Goal: Task Accomplishment & Management: Use online tool/utility

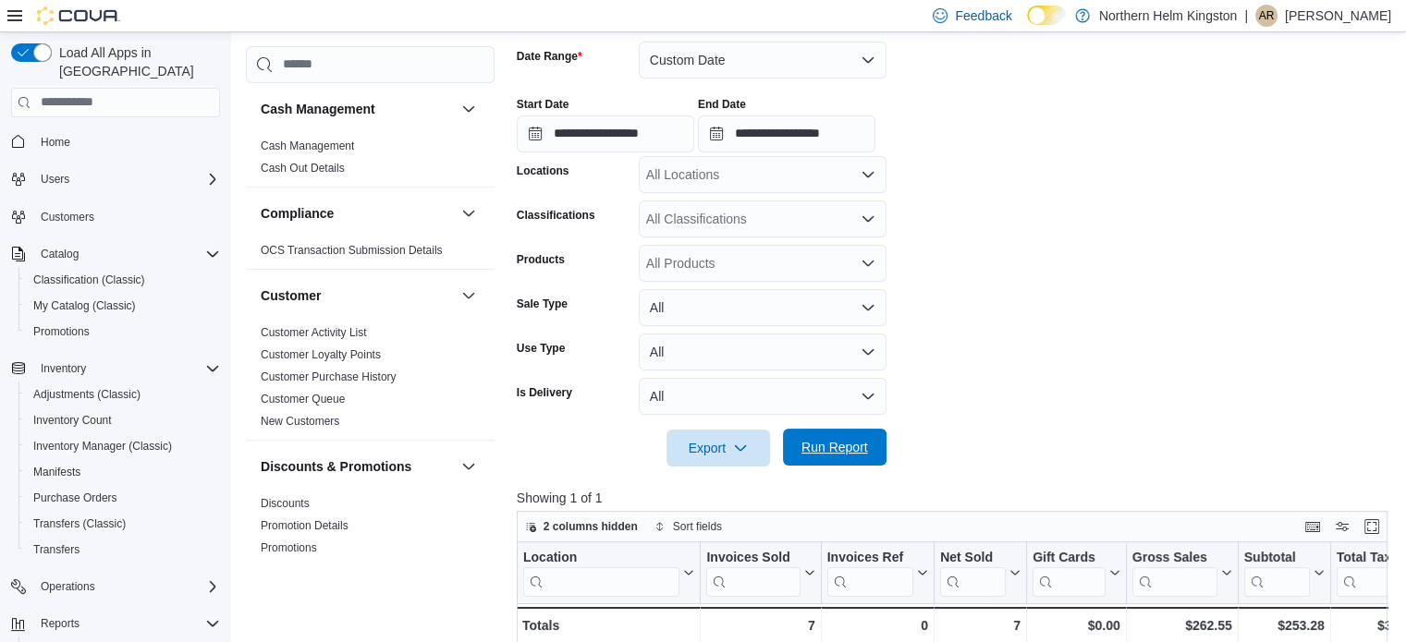
scroll to position [277, 0]
click at [847, 436] on span "Run Report" at bounding box center [834, 447] width 81 height 37
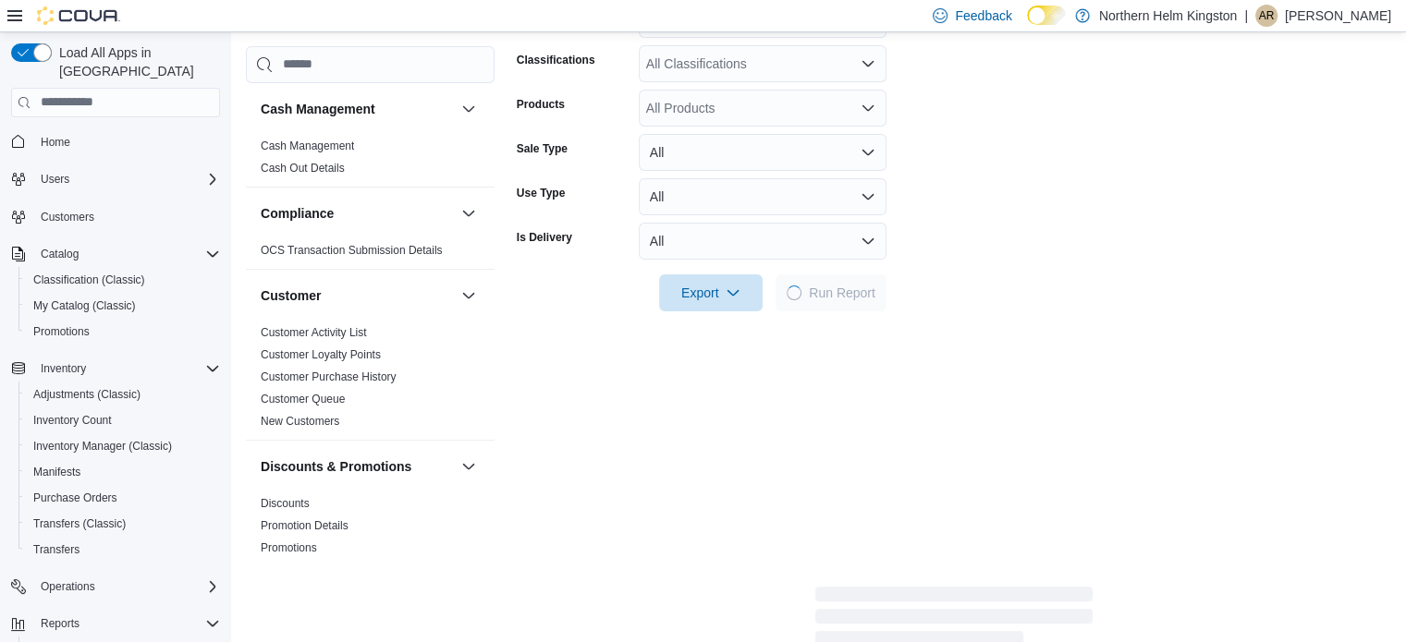
scroll to position [462, 0]
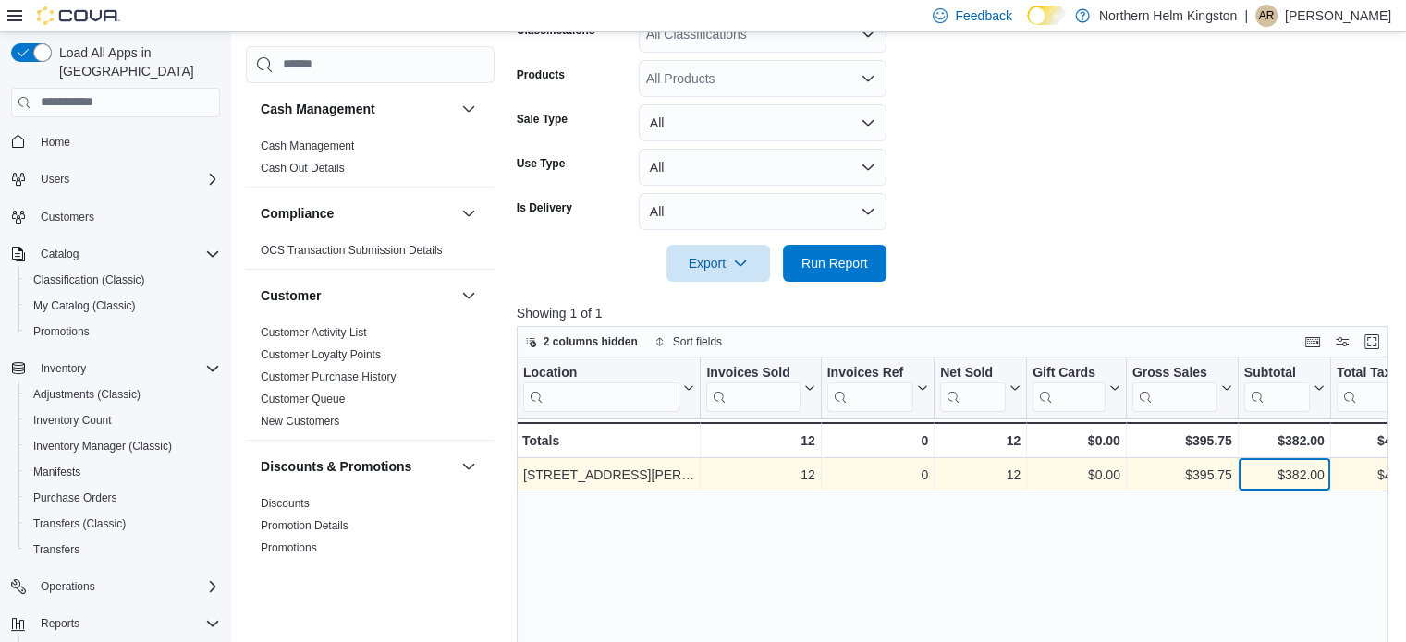
click at [1302, 474] on div "$382.00" at bounding box center [1284, 475] width 80 height 22
copy div "382.00"
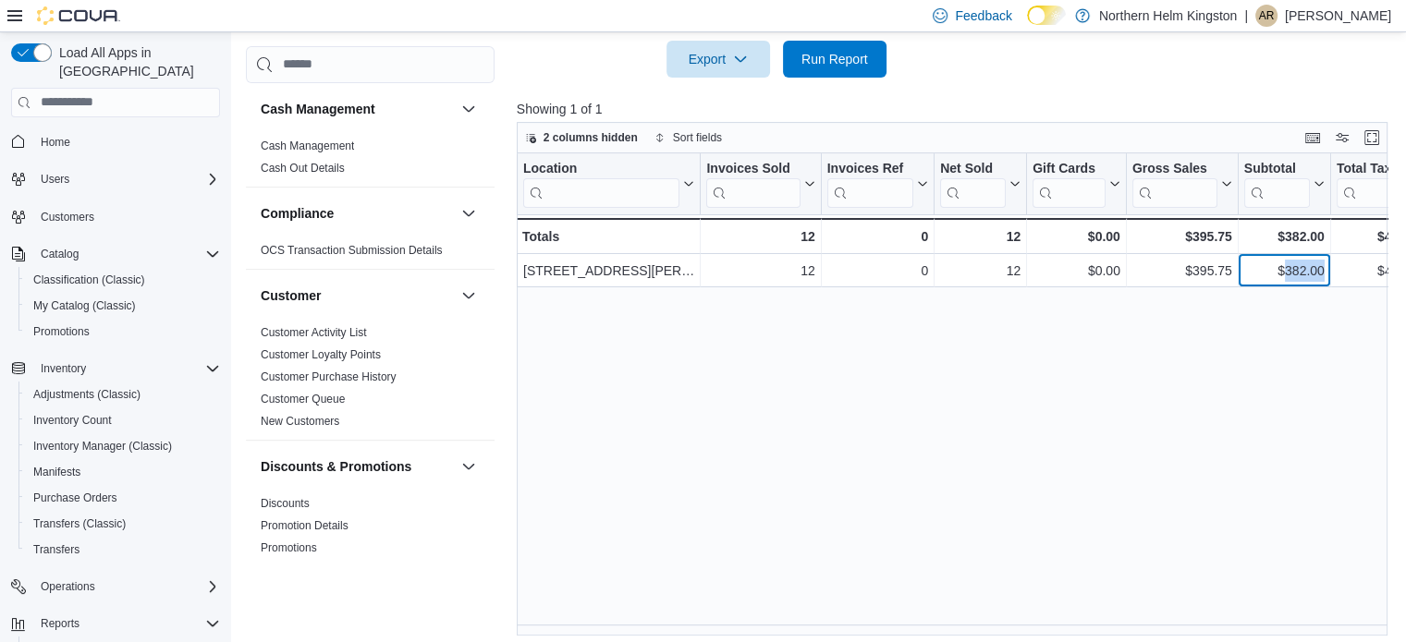
scroll to position [674, 0]
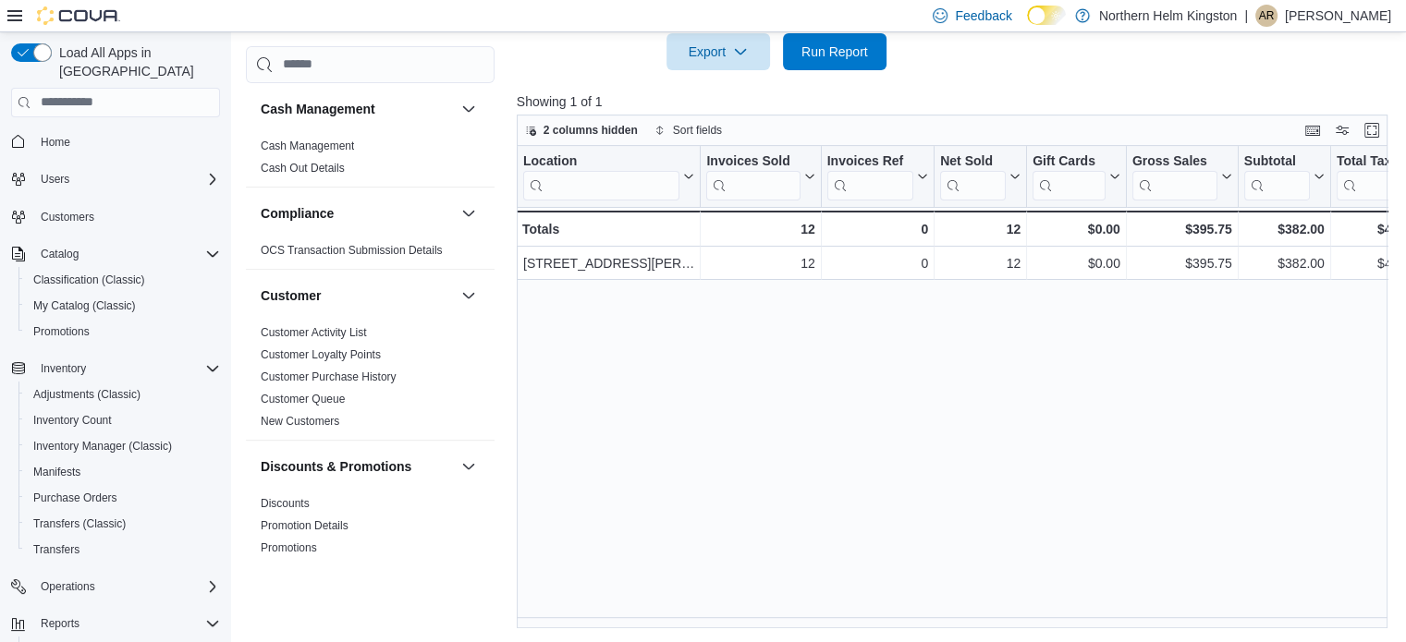
click at [1135, 628] on div "Location Click to view column header actions Invoices Sold Click to view column…" at bounding box center [957, 387] width 880 height 483
click at [1134, 627] on div "Location Click to view column header actions Invoices Sold Click to view column…" at bounding box center [957, 387] width 880 height 483
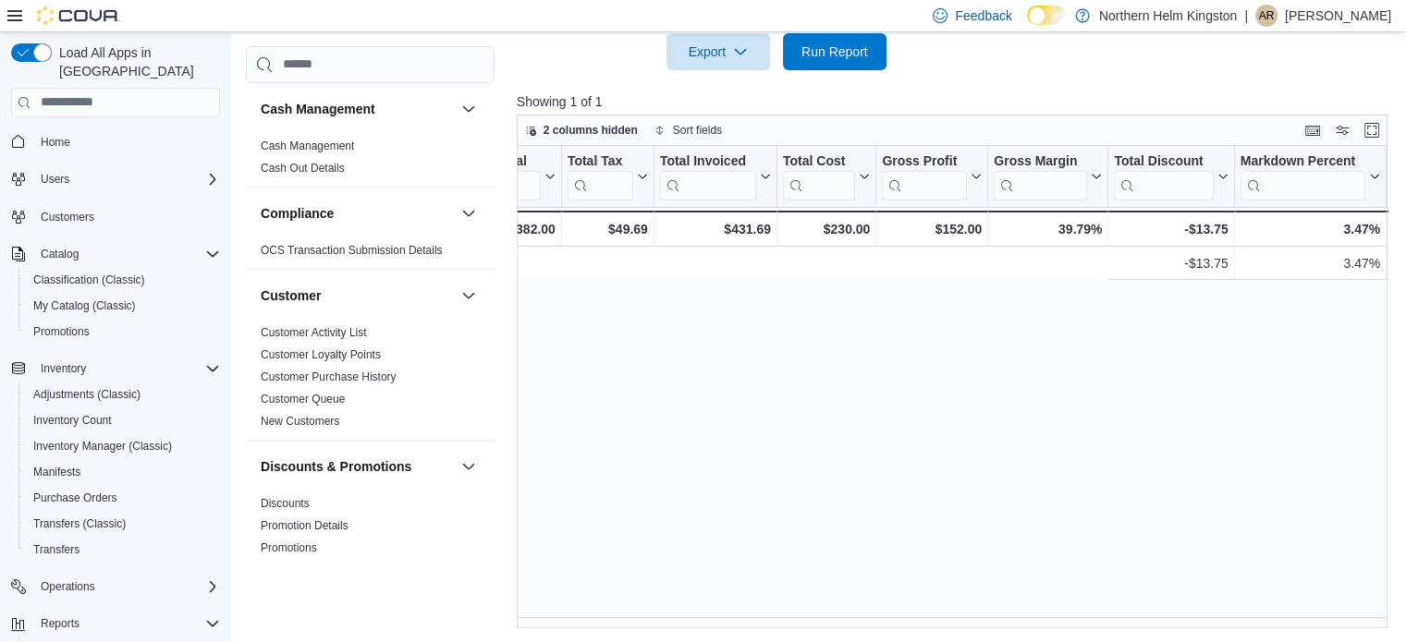
scroll to position [0, 1540]
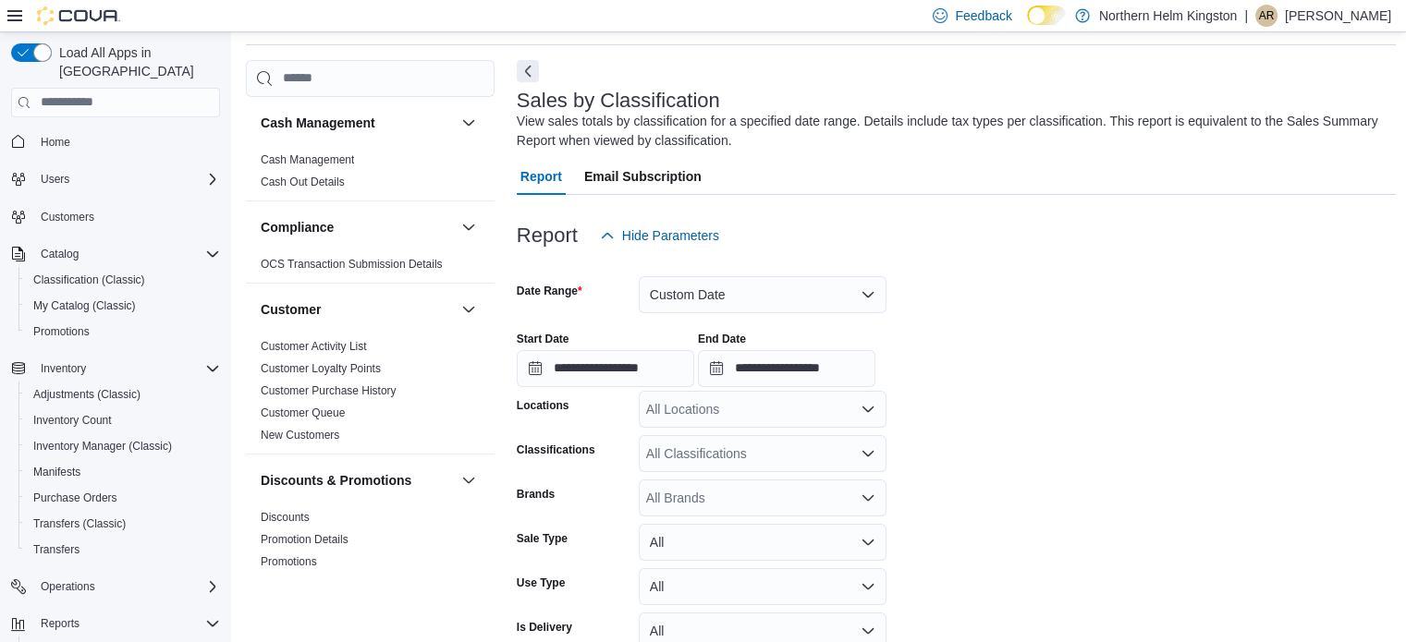
scroll to position [693, 0]
